Goal: Navigation & Orientation: Find specific page/section

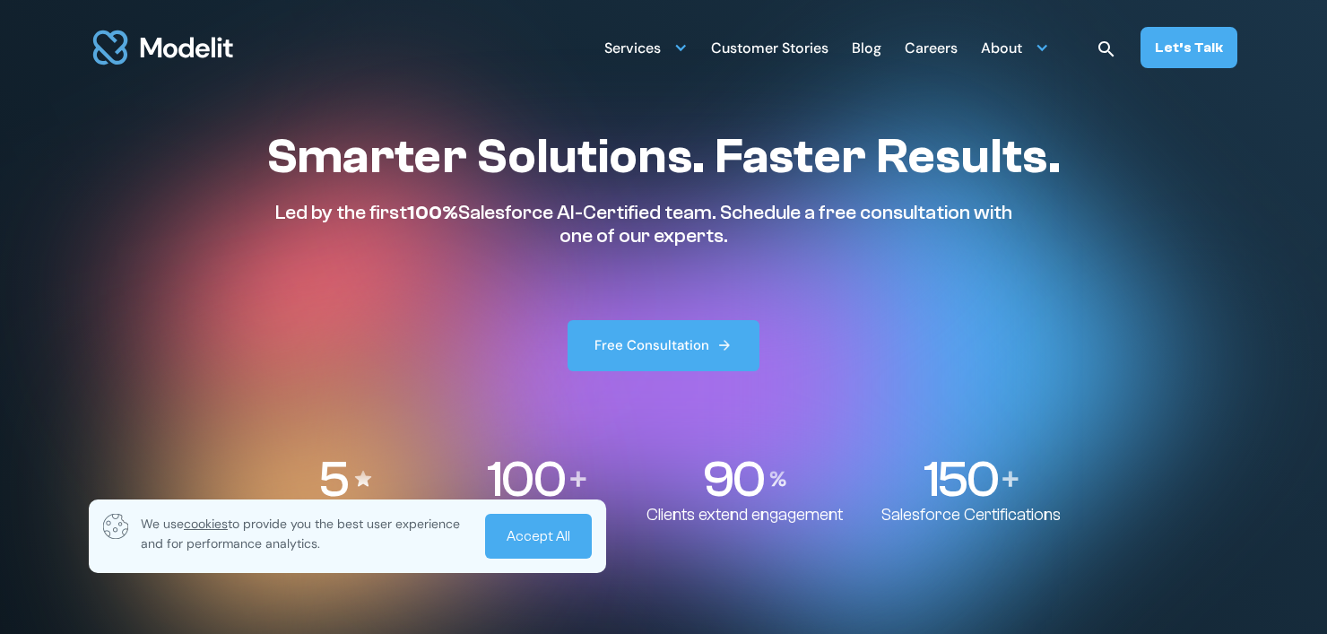
click at [560, 525] on link "Accept All" at bounding box center [538, 536] width 107 height 45
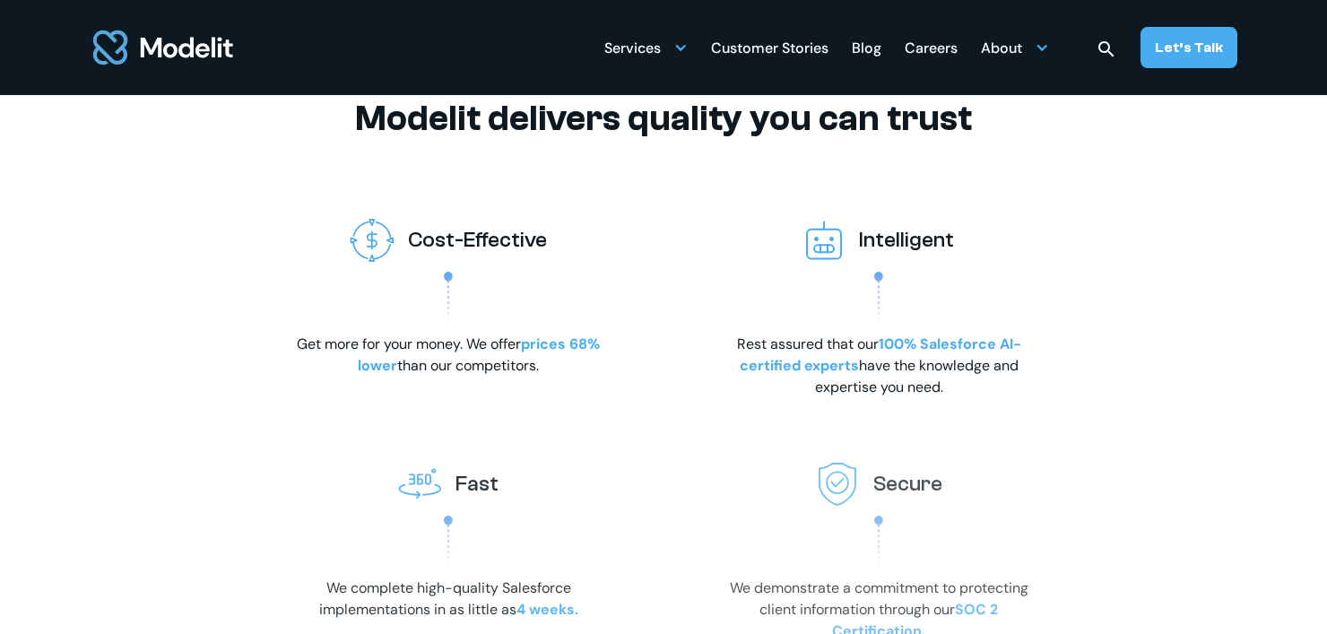
scroll to position [2690, 0]
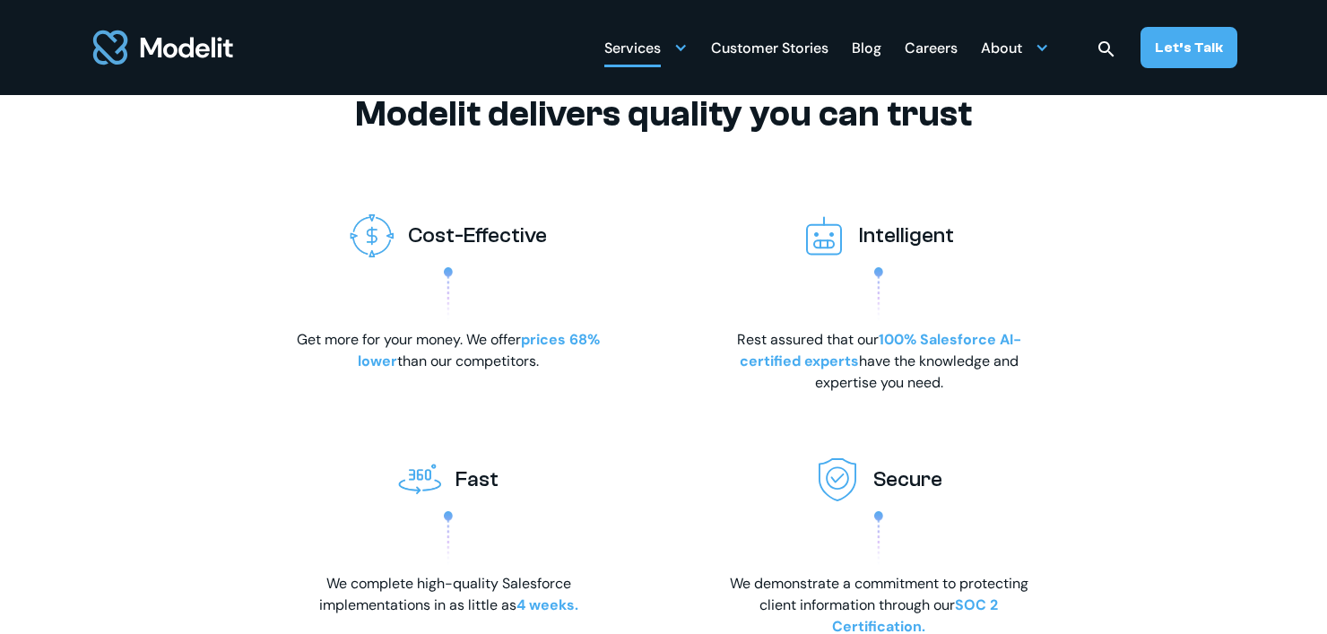
click at [657, 39] on div "Services" at bounding box center [632, 49] width 56 height 35
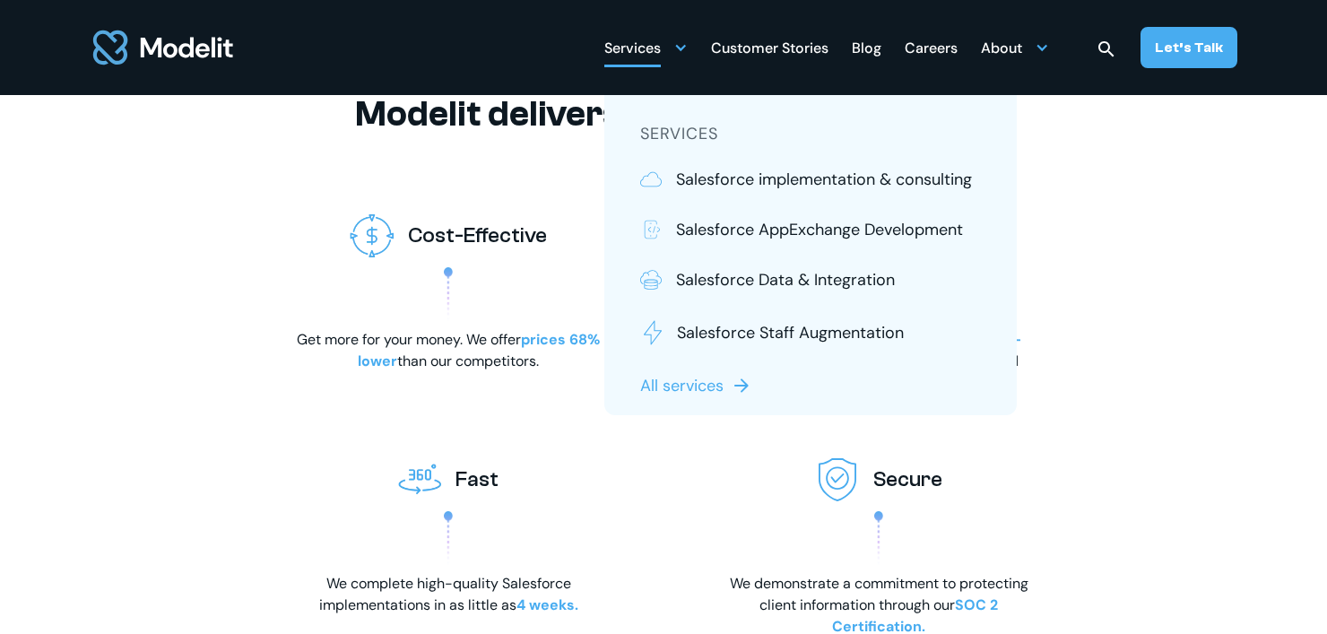
click at [935, 50] on div "Careers" at bounding box center [931, 49] width 53 height 35
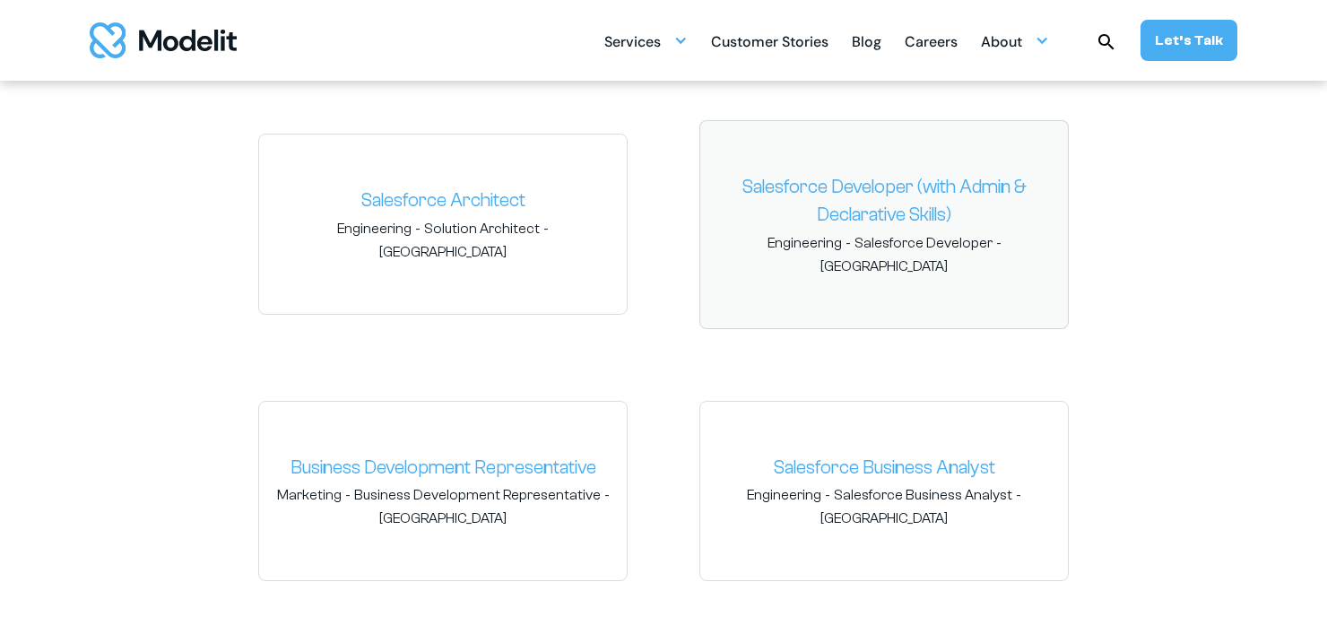
scroll to position [2779, 0]
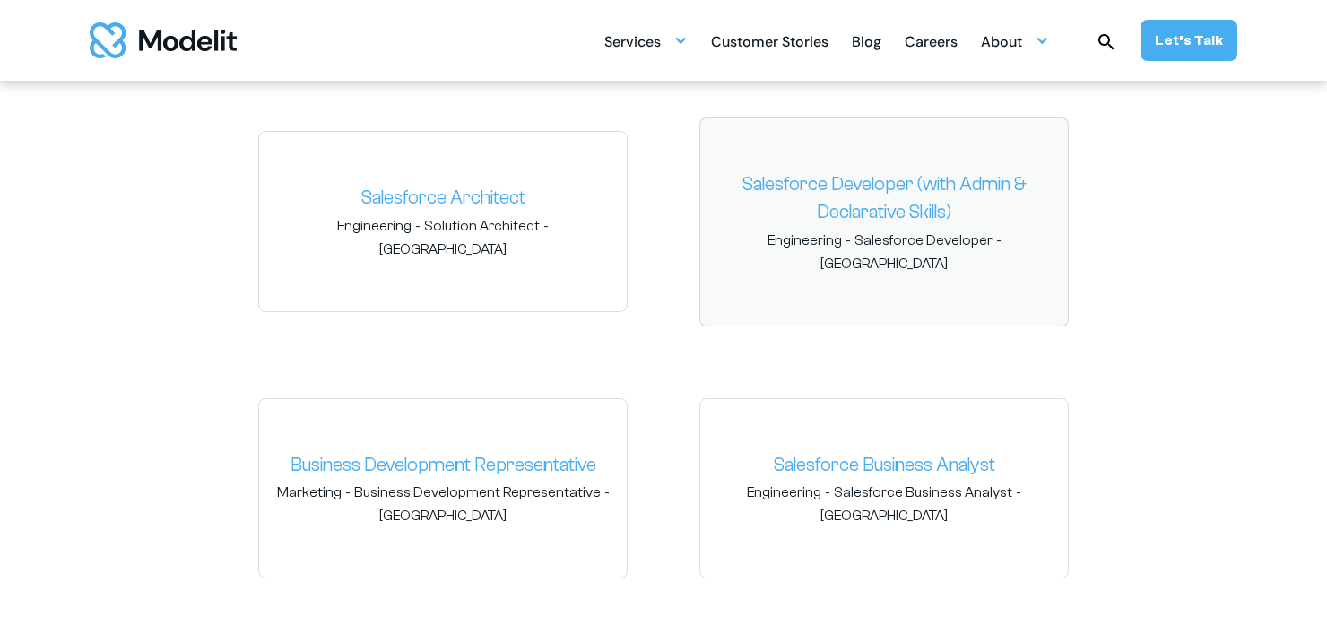
click at [853, 215] on link "Salesforce Developer (with Admin & Declarative Skills)" at bounding box center [884, 198] width 339 height 56
